Goal: Task Accomplishment & Management: Use online tool/utility

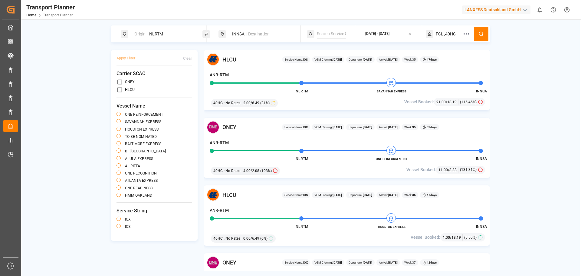
scroll to position [30, 0]
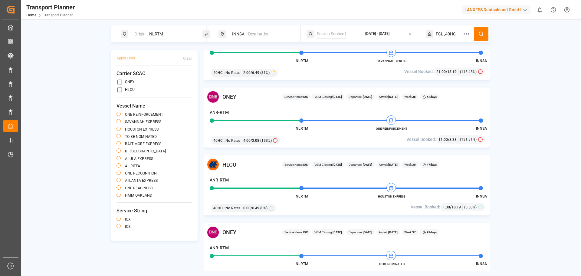
click at [171, 33] on div "Origin || NLRTM" at bounding box center [163, 33] width 65 height 11
drag, startPoint x: 140, startPoint y: 76, endPoint x: 108, endPoint y: 76, distance: 32.4
click at [108, 76] on body "Created by potrace 1.15, written by [PERSON_NAME] [DATE]-[DATE] Created by potr…" at bounding box center [290, 138] width 581 height 276
type input "N"
click at [134, 62] on input at bounding box center [158, 66] width 61 height 9
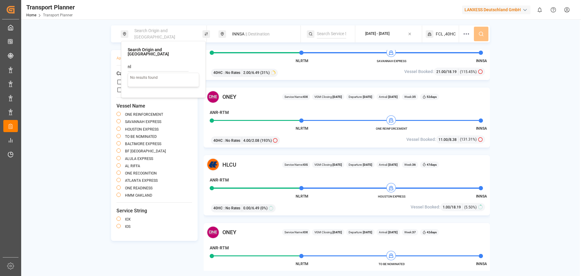
drag, startPoint x: 139, startPoint y: 63, endPoint x: 129, endPoint y: 63, distance: 10.6
click at [129, 63] on input "nl" at bounding box center [158, 66] width 61 height 9
click at [143, 78] on span "ANR-RTM" at bounding box center [142, 80] width 18 height 5
type input "ANR-RTM"
click at [480, 34] on icon at bounding box center [481, 33] width 5 height 5
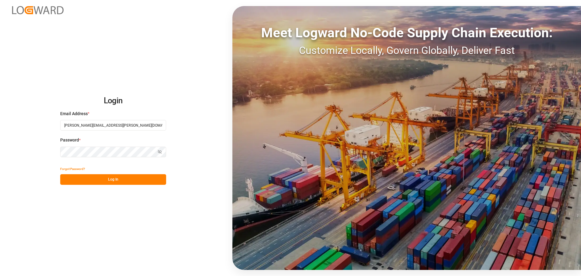
type input "colin.agner@lanxess.com"
drag, startPoint x: 100, startPoint y: 145, endPoint x: 120, endPoint y: 120, distance: 31.8
click at [100, 146] on div "Password * Show password Password is required." at bounding box center [113, 150] width 106 height 27
click at [93, 146] on div "Password * Show password Password is required." at bounding box center [113, 150] width 106 height 27
click at [134, 180] on button "Log In" at bounding box center [113, 179] width 106 height 11
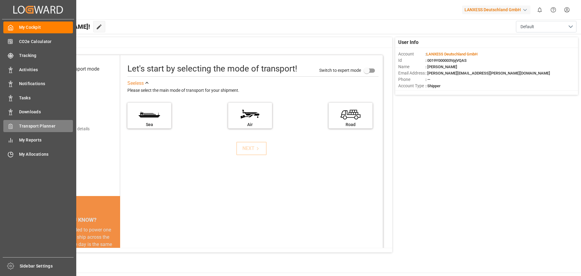
click at [27, 125] on span "Transport Planner" at bounding box center [46, 126] width 54 height 6
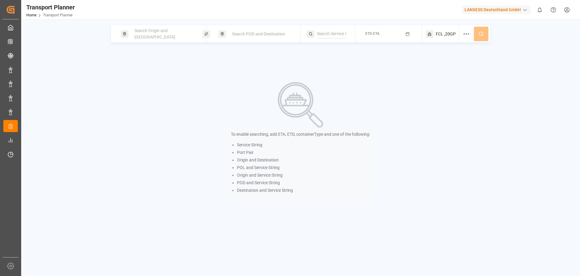
click at [155, 32] on span "Search Origin and [GEOGRAPHIC_DATA]" at bounding box center [154, 33] width 41 height 11
click at [149, 79] on input at bounding box center [158, 82] width 61 height 9
click at [156, 62] on input at bounding box center [158, 66] width 61 height 9
click at [166, 68] on div at bounding box center [163, 76] width 71 height 29
click at [165, 80] on input at bounding box center [158, 82] width 61 height 9
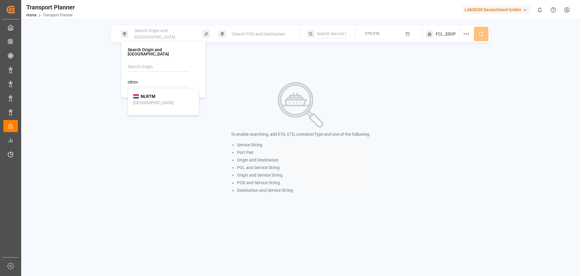
click at [152, 94] on b "NLRTM" at bounding box center [148, 96] width 15 height 5
type input "NLRTM"
click at [246, 35] on span "Search POD and Destination" at bounding box center [258, 33] width 53 height 5
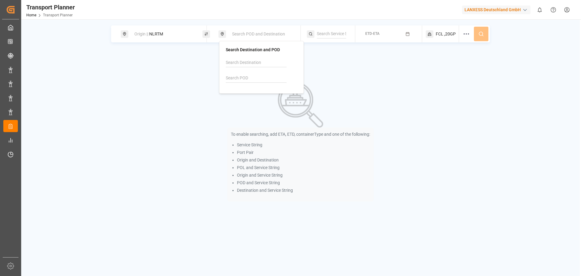
click at [239, 82] on input at bounding box center [256, 78] width 61 height 9
click at [248, 91] on b "INNSA" at bounding box center [245, 92] width 13 height 5
type input "INNSA"
click at [406, 34] on icon "button" at bounding box center [408, 34] width 4 height 4
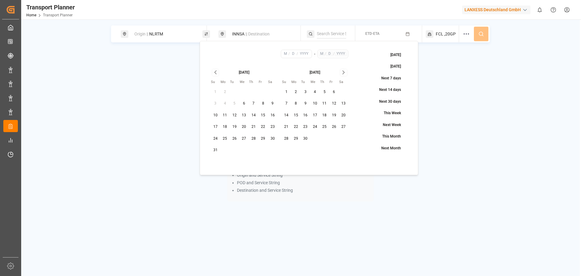
click at [299, 116] on button "15" at bounding box center [296, 116] width 10 height 10
type input "9"
type input "15"
type input "2025"
click at [346, 73] on icon "Go to next month" at bounding box center [343, 72] width 7 height 7
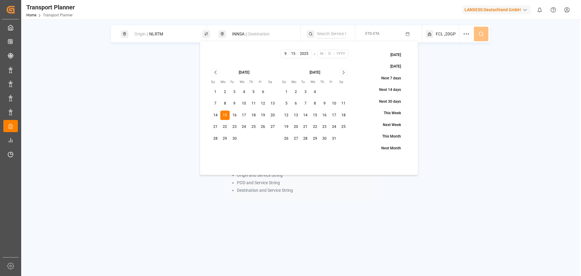
click at [346, 73] on icon "Go to next month" at bounding box center [343, 72] width 7 height 7
click at [345, 71] on icon "Go to next month" at bounding box center [343, 72] width 7 height 7
click at [305, 140] on button "30" at bounding box center [306, 139] width 10 height 10
type input "12"
type input "30"
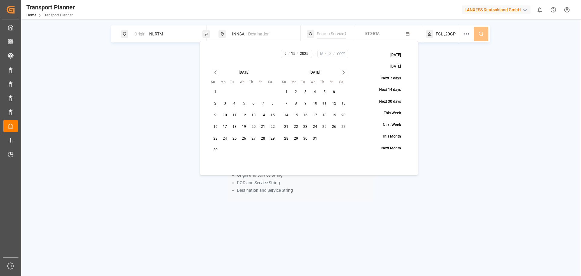
type input "2025"
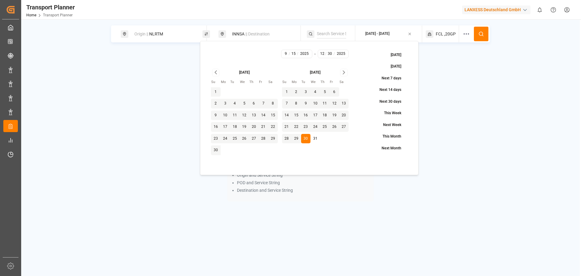
click at [440, 34] on span "FCL" at bounding box center [440, 34] width 8 height 6
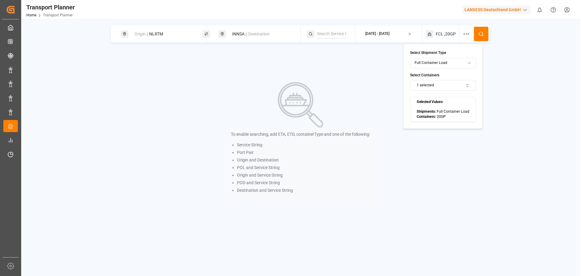
click at [486, 35] on button at bounding box center [481, 34] width 15 height 15
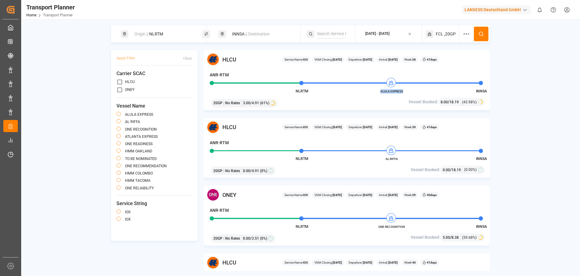
drag, startPoint x: 381, startPoint y: 91, endPoint x: 404, endPoint y: 91, distance: 23.0
click at [404, 91] on span "ALULA EXPRESS" at bounding box center [391, 91] width 33 height 5
copy span "ALULA EXPRESS"
click at [166, 30] on div "Origin || NLRTM" at bounding box center [163, 33] width 65 height 11
drag, startPoint x: 148, startPoint y: 78, endPoint x: 120, endPoint y: 74, distance: 29.1
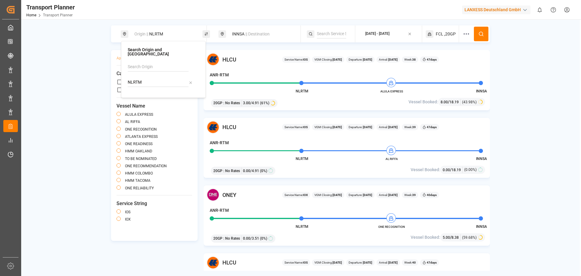
click at [120, 74] on body "Created by potrace 1.15, written by Peter Selinger 2001-2017 Created by potrace…" at bounding box center [290, 138] width 581 height 276
drag, startPoint x: 160, startPoint y: 76, endPoint x: 124, endPoint y: 75, distance: 35.4
click at [124, 75] on div "Search Origin and POL NLRTMbear No results found" at bounding box center [163, 69] width 85 height 57
click at [147, 94] on b "BEANR" at bounding box center [148, 96] width 14 height 5
type input "BEANR"
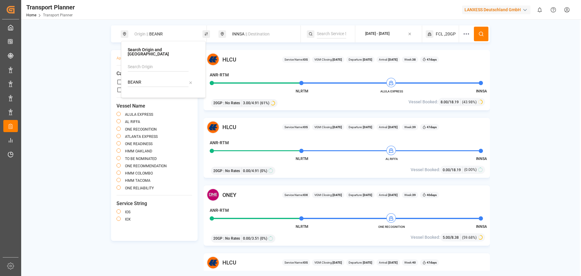
click at [482, 38] on button at bounding box center [481, 34] width 15 height 15
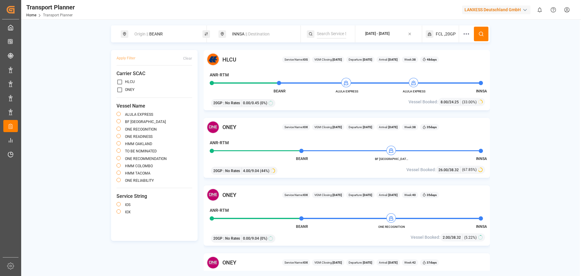
scroll to position [30, 0]
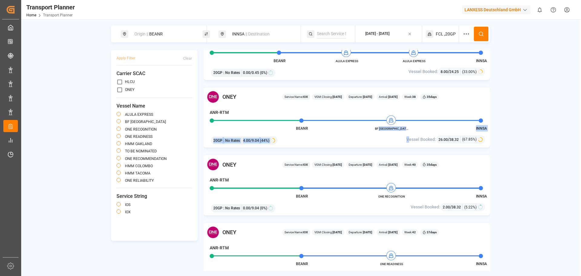
drag, startPoint x: 409, startPoint y: 130, endPoint x: 386, endPoint y: 128, distance: 23.4
click at [386, 128] on div "ONEY Service Name: IOX VGM Closing: 15-09-2025 Departure: 20-09-2025 Arrival: 2…" at bounding box center [347, 118] width 286 height 60
click at [386, 128] on span "BF [GEOGRAPHIC_DATA]" at bounding box center [391, 128] width 33 height 5
drag, startPoint x: 382, startPoint y: 129, endPoint x: 402, endPoint y: 129, distance: 19.4
click at [402, 129] on span "BF [GEOGRAPHIC_DATA]" at bounding box center [391, 128] width 33 height 5
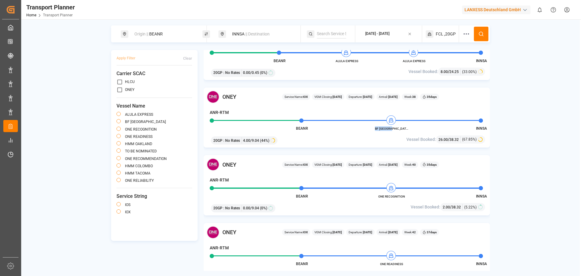
copy span "BF [GEOGRAPHIC_DATA]"
